Goal: Task Accomplishment & Management: Manage account settings

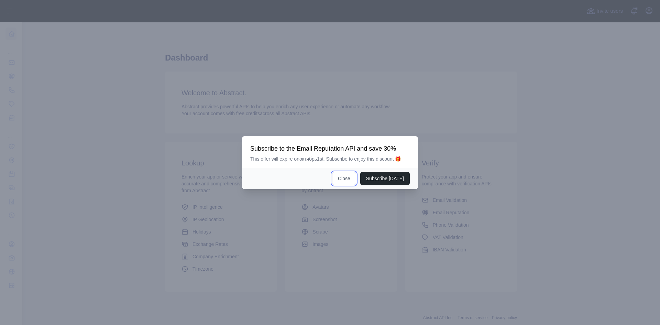
drag, startPoint x: 344, startPoint y: 178, endPoint x: 348, endPoint y: 178, distance: 4.1
click at [344, 178] on button "Close" at bounding box center [344, 178] width 24 height 13
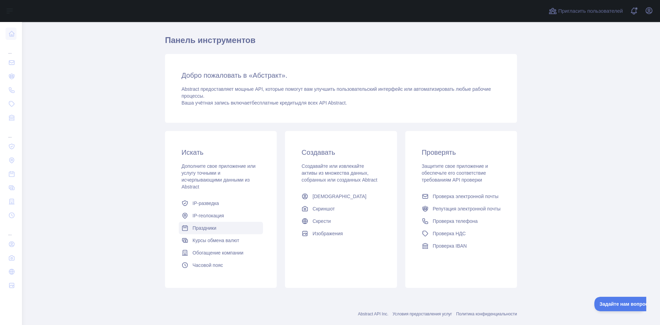
click at [199, 223] on link "Праздники" at bounding box center [221, 228] width 84 height 12
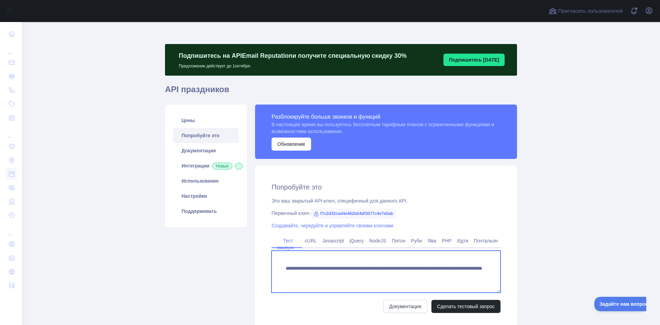
drag, startPoint x: 302, startPoint y: 275, endPoint x: 307, endPoint y: 282, distance: 8.3
click at [307, 282] on textarea "**********" at bounding box center [386, 272] width 229 height 42
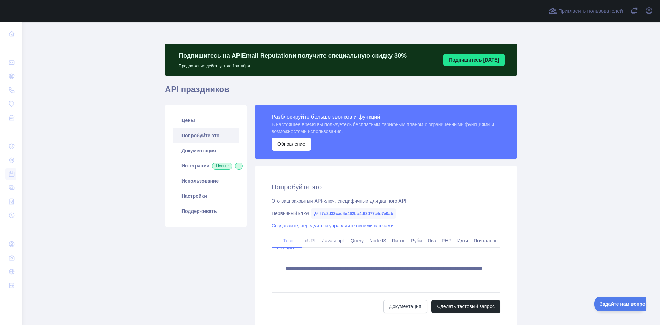
click at [354, 212] on font "f7c2d32cad4e462bb4df3077c4e7e0ab" at bounding box center [356, 213] width 73 height 5
click at [356, 212] on font "f7c2d32cad4e462bb4df3077c4e7e0ab" at bounding box center [356, 213] width 73 height 5
click at [357, 212] on font "f7c2d32cad4e462bb4df3077c4e7e0ab" at bounding box center [356, 213] width 73 height 5
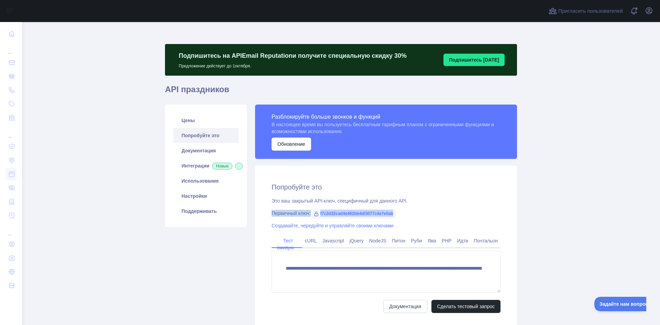
click at [356, 211] on font "f7c2d32cad4e462bb4df3077c4e7e0ab" at bounding box center [356, 213] width 73 height 5
click at [336, 224] on font "Создавайте, чередуйте и управляйте своими ключами" at bounding box center [333, 225] width 122 height 5
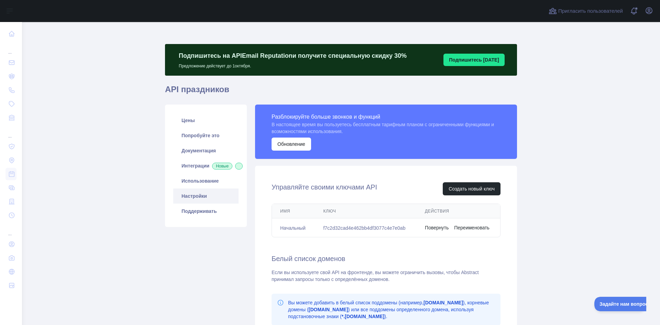
click at [356, 225] on font "f7c2d32cad4e462bb4df3077c4e7e0ab" at bounding box center [364, 227] width 82 height 5
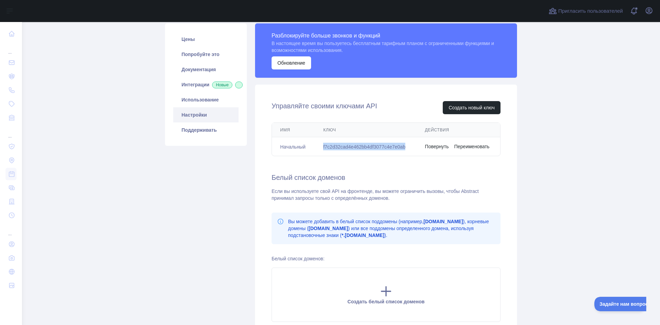
scroll to position [77, 0]
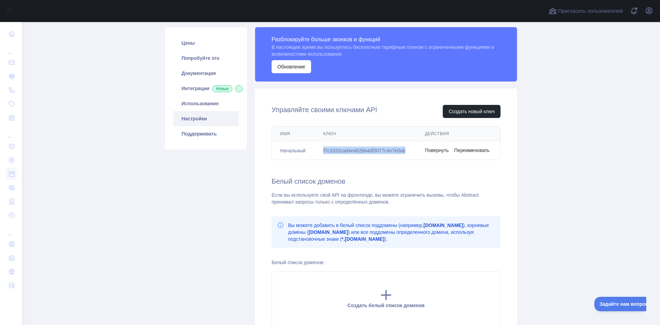
copy font "f7c2d32cad4e462bb4df3077c4e7e0ab"
